Goal: Information Seeking & Learning: Understand process/instructions

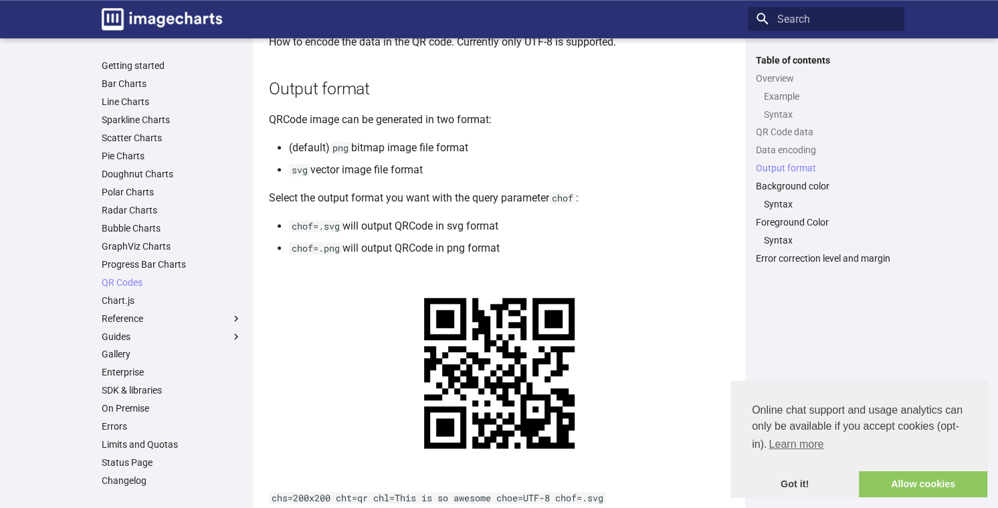
scroll to position [1295, 0]
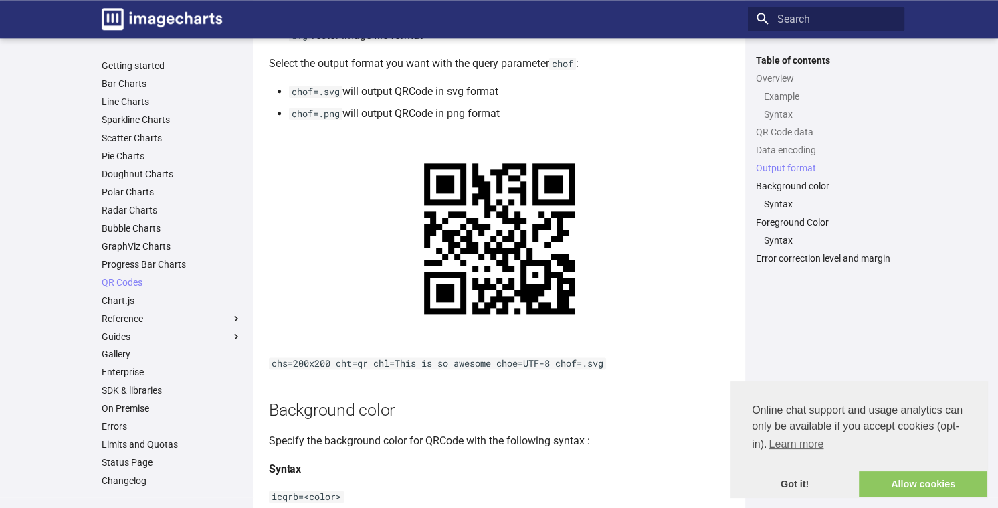
click at [272, 369] on code "chs=200x200 cht=qr chl=This is so awesome choe=UTF-8 chof=.svg" at bounding box center [437, 363] width 337 height 12
drag, startPoint x: 272, startPoint y: 382, endPoint x: 628, endPoint y: 373, distance: 355.4
click at [628, 372] on p "chs=200x200 cht=qr chl=This is so awesome choe=UTF-8 chof=.svg" at bounding box center [499, 363] width 460 height 17
click at [608, 420] on h2 "Background color" at bounding box center [499, 409] width 460 height 23
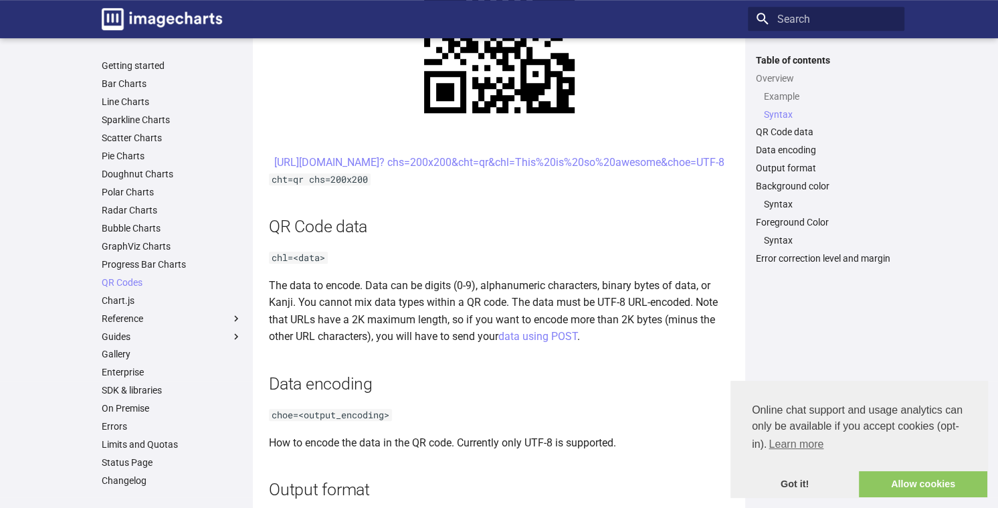
scroll to position [626, 0]
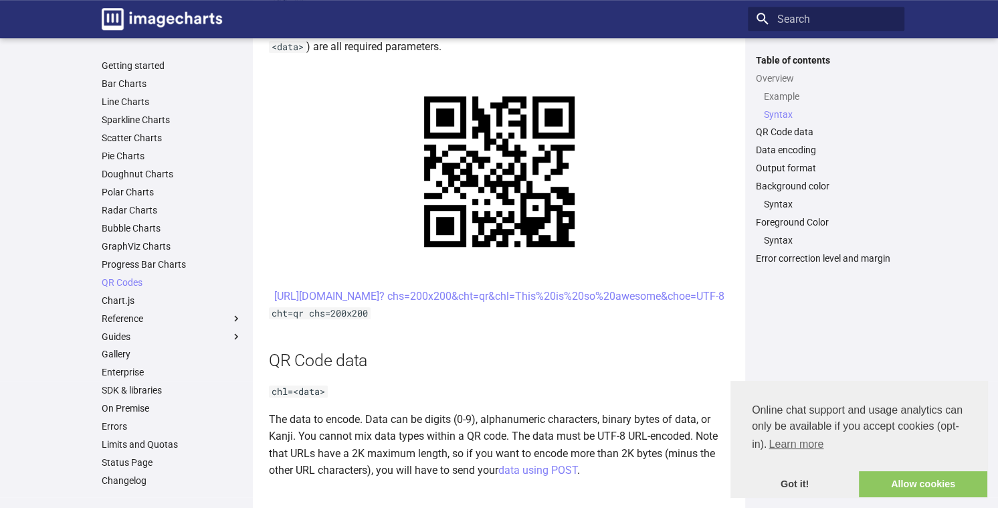
drag, startPoint x: 349, startPoint y: 299, endPoint x: 720, endPoint y: 314, distance: 371.6
click at [720, 305] on center "[URL][DOMAIN_NAME]? chs=200x200&cht=qr&chl=This%20is%20so%20awesome&choe=UTF-8" at bounding box center [499, 296] width 460 height 17
copy link "[URL][DOMAIN_NAME]? chs=200x200&cht=qr&chl=This%20is%20so%20awesome&choe=UTF-8"
click at [447, 372] on h2 "QR Code data" at bounding box center [499, 360] width 460 height 23
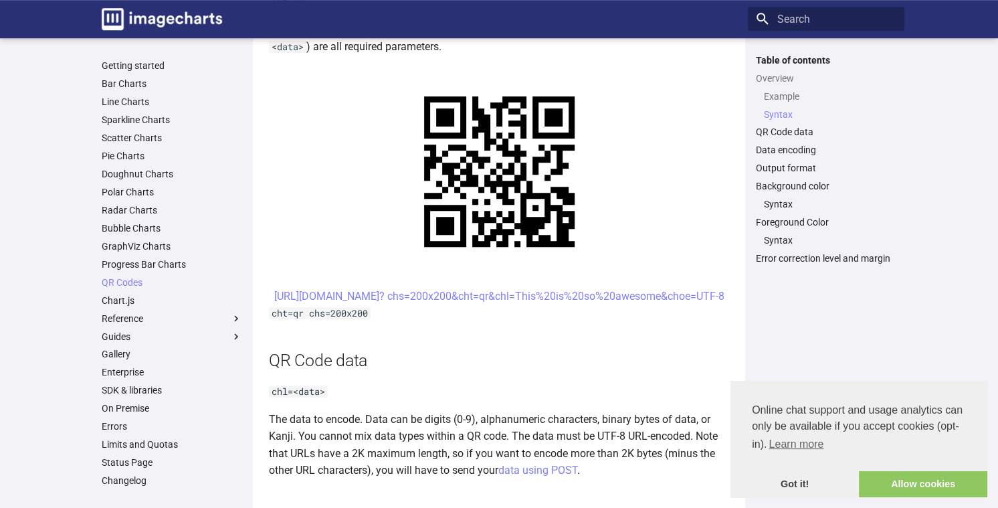
drag, startPoint x: 427, startPoint y: 291, endPoint x: 671, endPoint y: 316, distance: 245.5
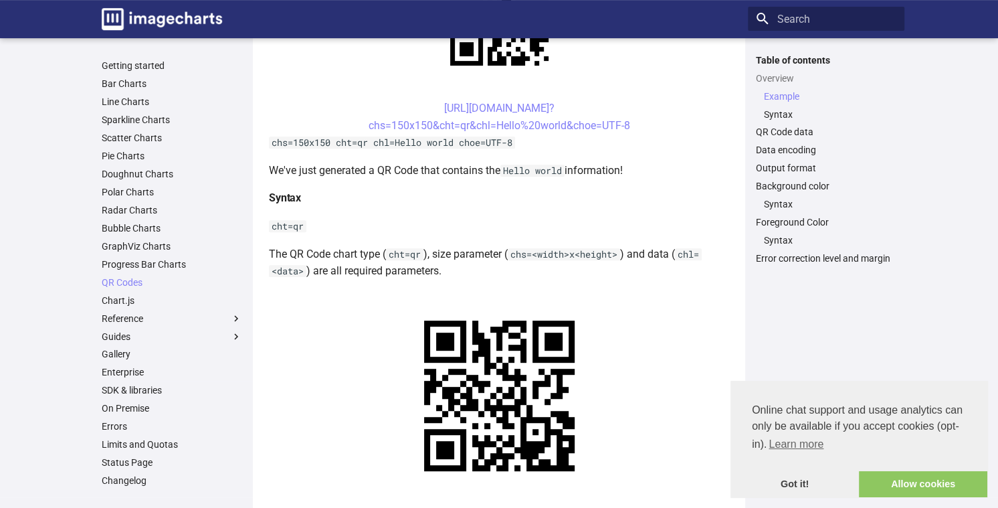
scroll to position [268, 0]
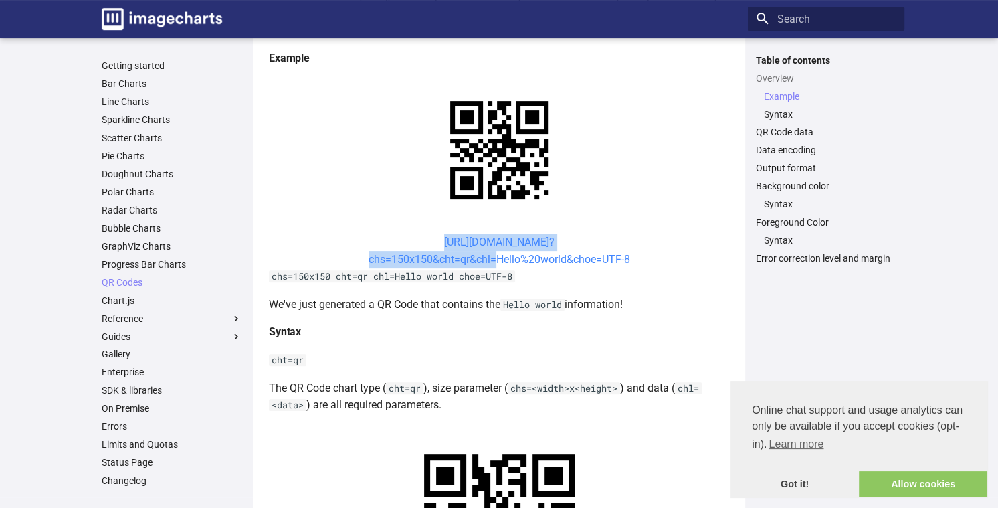
drag, startPoint x: 407, startPoint y: 238, endPoint x: 490, endPoint y: 252, distance: 84.1
click at [490, 252] on center "[URL][DOMAIN_NAME]? chs=150x150&cht=qr&chl=Hello%20world&choe=UTF-8" at bounding box center [499, 251] width 460 height 34
copy link "[URL][DOMAIN_NAME]? chs=150x150&cht=qr&chl"
